Goal: Task Accomplishment & Management: Complete application form

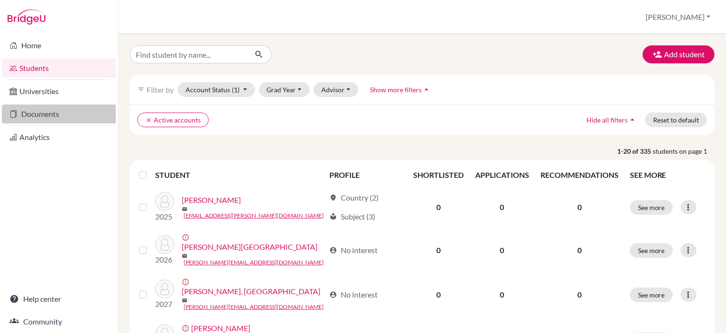
click at [71, 118] on link "Documents" at bounding box center [59, 114] width 114 height 19
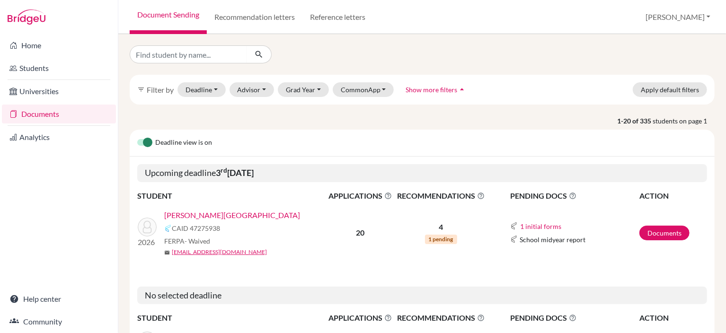
click at [213, 216] on link "[PERSON_NAME][GEOGRAPHIC_DATA]" at bounding box center [232, 215] width 136 height 11
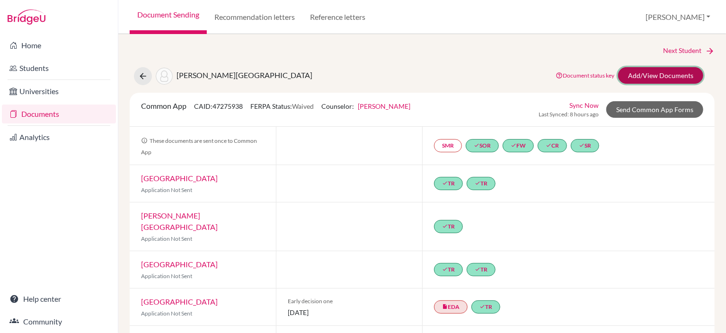
click at [650, 77] on link "Add/View Documents" at bounding box center [660, 75] width 85 height 17
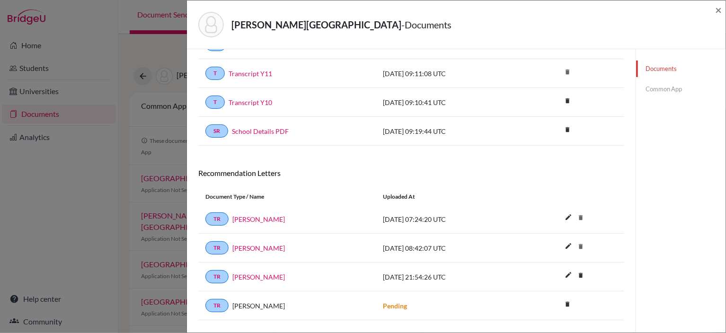
scroll to position [341, 0]
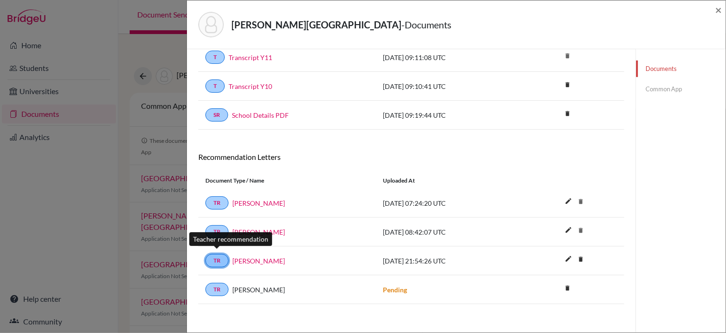
click at [214, 258] on link "TR" at bounding box center [216, 260] width 23 height 13
click at [246, 256] on link "Jennifer Harper" at bounding box center [258, 261] width 52 height 10
click at [396, 257] on span "2025-10-12 21:54:26 UTC" at bounding box center [414, 261] width 63 height 8
click at [217, 259] on link "TR" at bounding box center [216, 260] width 23 height 13
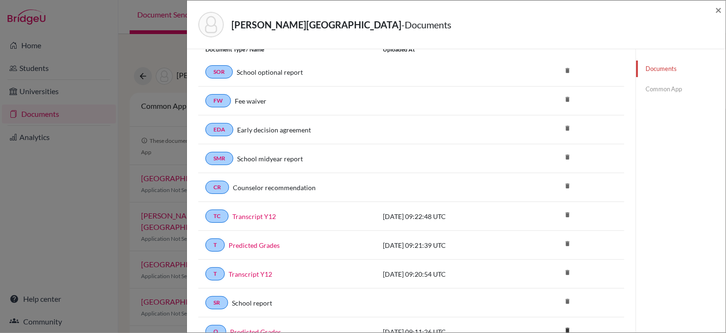
scroll to position [0, 0]
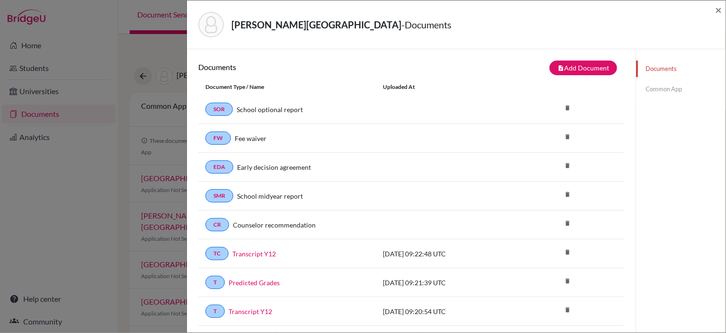
click at [657, 93] on link "Common App" at bounding box center [680, 89] width 89 height 17
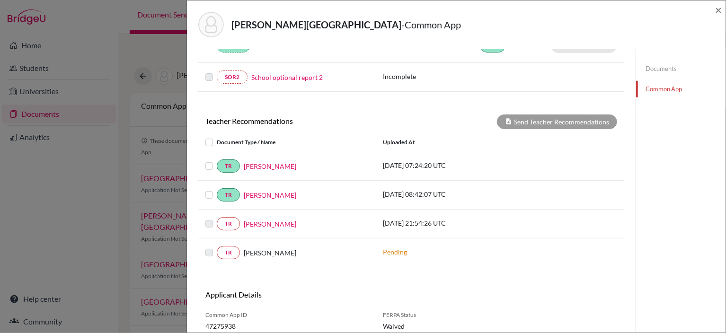
scroll to position [411, 0]
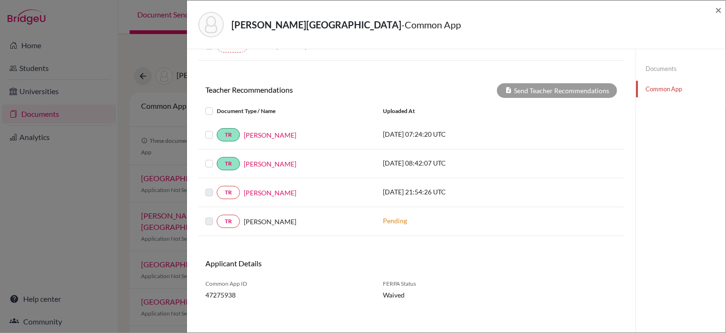
click at [217, 187] on label at bounding box center [217, 187] width 0 height 0
click at [225, 188] on link "TR" at bounding box center [228, 192] width 23 height 13
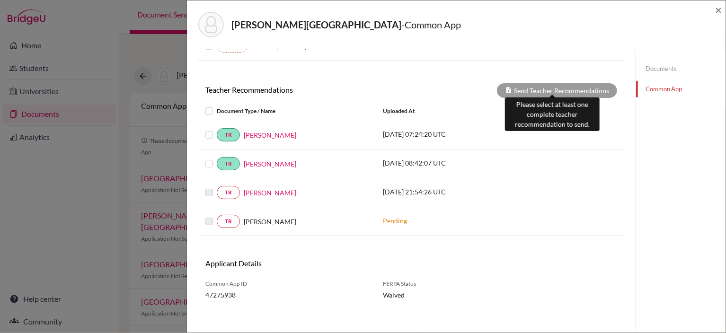
click at [542, 89] on div "Send Teacher Recommendations" at bounding box center [557, 90] width 120 height 15
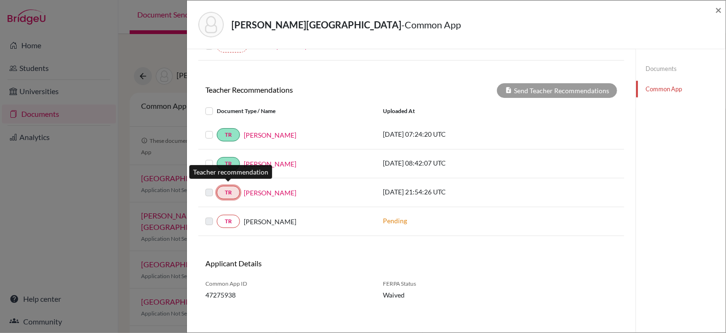
click at [228, 191] on link "TR" at bounding box center [228, 192] width 23 height 13
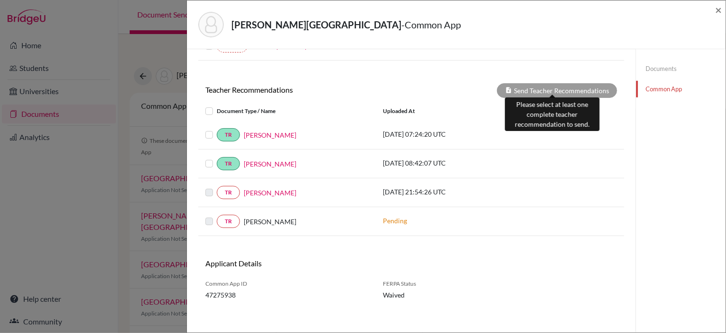
click at [530, 83] on div "Send Teacher Recommendations" at bounding box center [557, 90] width 120 height 15
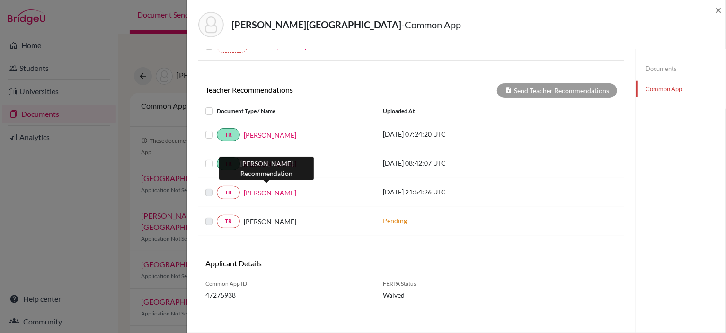
click at [285, 188] on link "Jennifer Harper" at bounding box center [270, 193] width 52 height 10
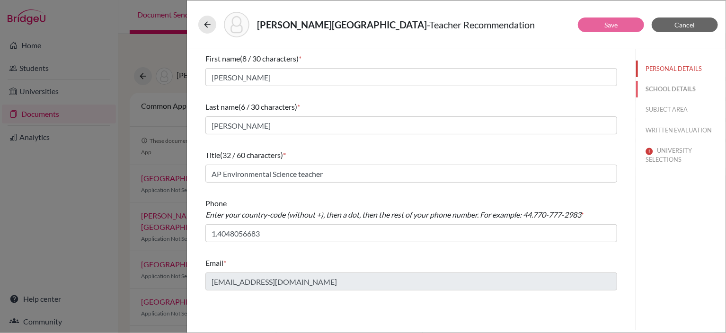
click at [668, 88] on button "SCHOOL DETAILS" at bounding box center [680, 89] width 89 height 17
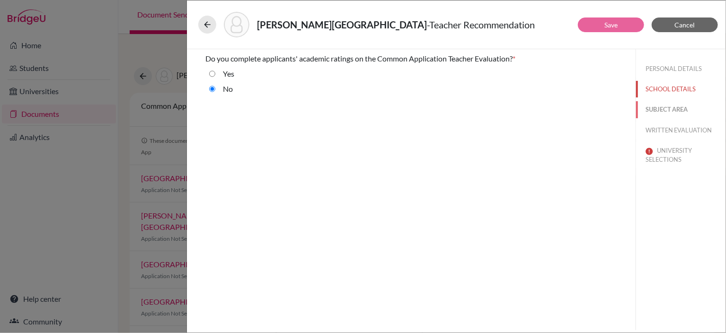
click at [669, 106] on button "SUBJECT AREA" at bounding box center [680, 109] width 89 height 17
select select "2"
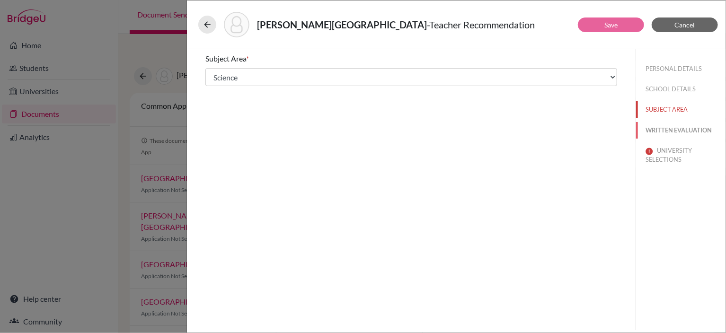
click at [675, 130] on button "WRITTEN EVALUATION" at bounding box center [680, 130] width 89 height 17
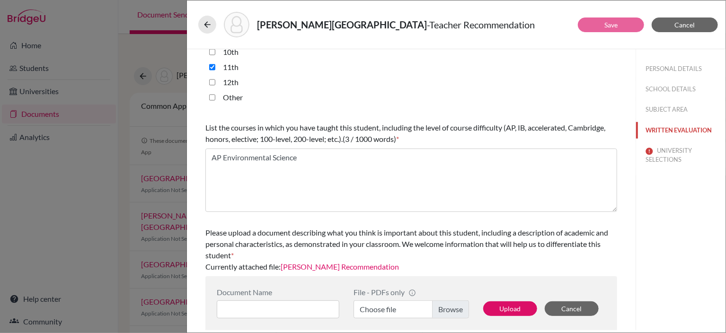
scroll to position [265, 0]
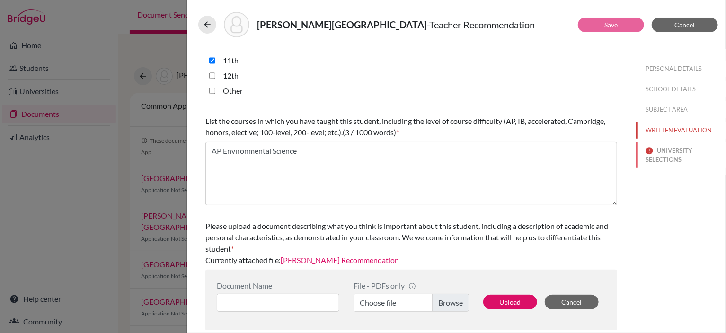
click at [669, 156] on button "UNIVERSITY SELECTIONS" at bounding box center [680, 155] width 89 height 26
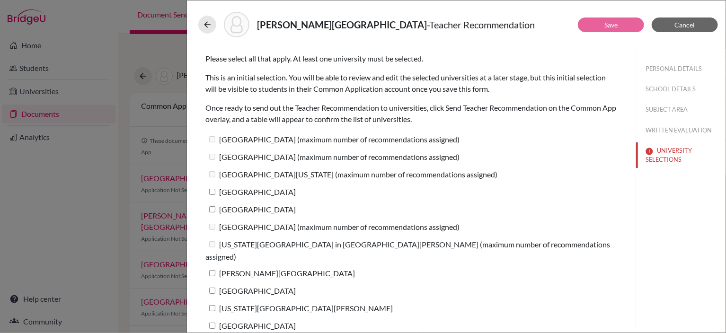
click at [209, 137] on label "Princeton University (maximum number of recommendations assigned)" at bounding box center [332, 139] width 254 height 14
